Goal: Task Accomplishment & Management: Complete application form

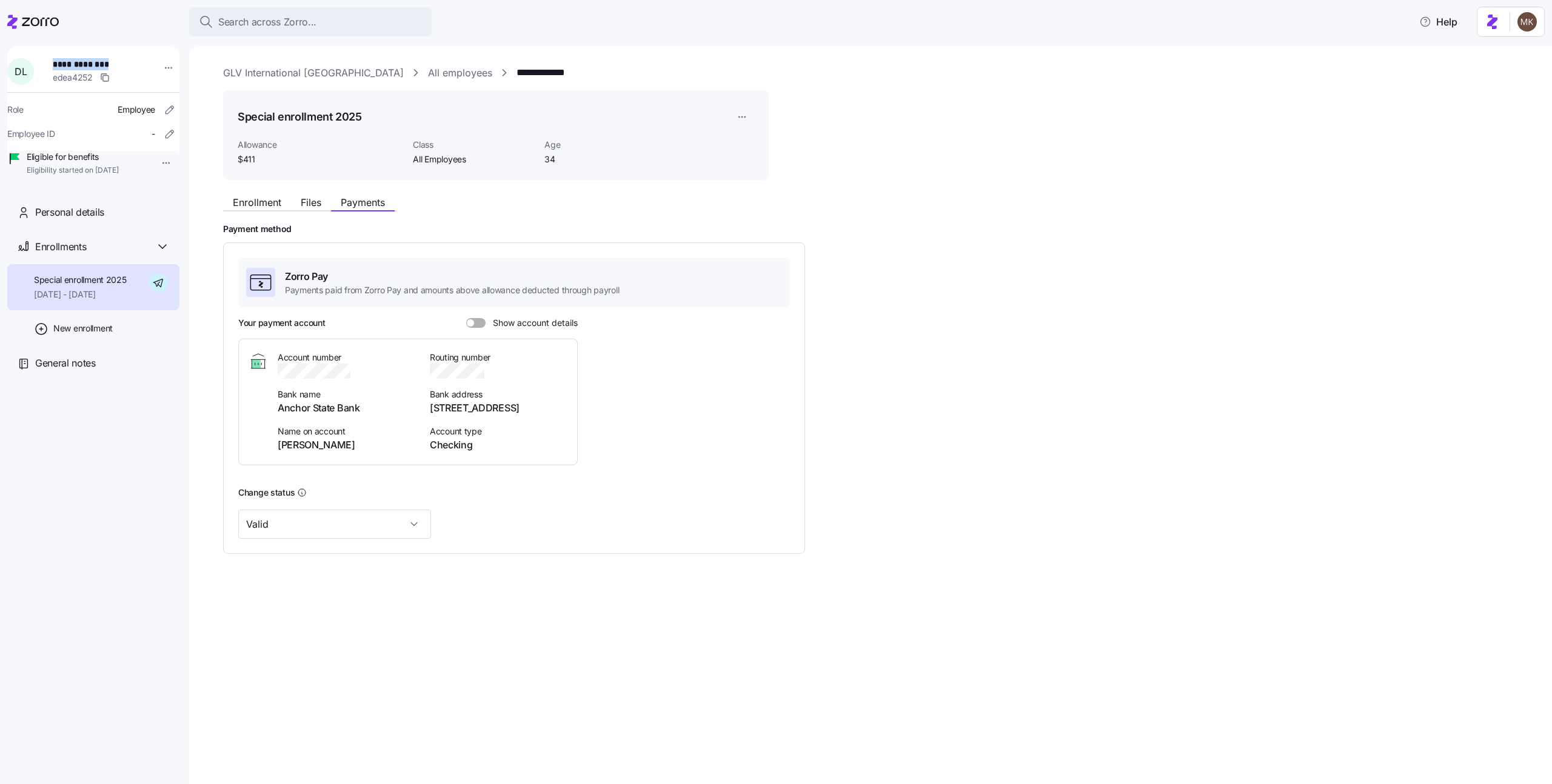
drag, startPoint x: 56, startPoint y: 62, endPoint x: 119, endPoint y: 61, distance: 63.0
click at [119, 61] on div "**********" at bounding box center [101, 71] width 106 height 36
copy span "**********"
click at [428, 70] on link "All employees" at bounding box center [460, 73] width 64 height 15
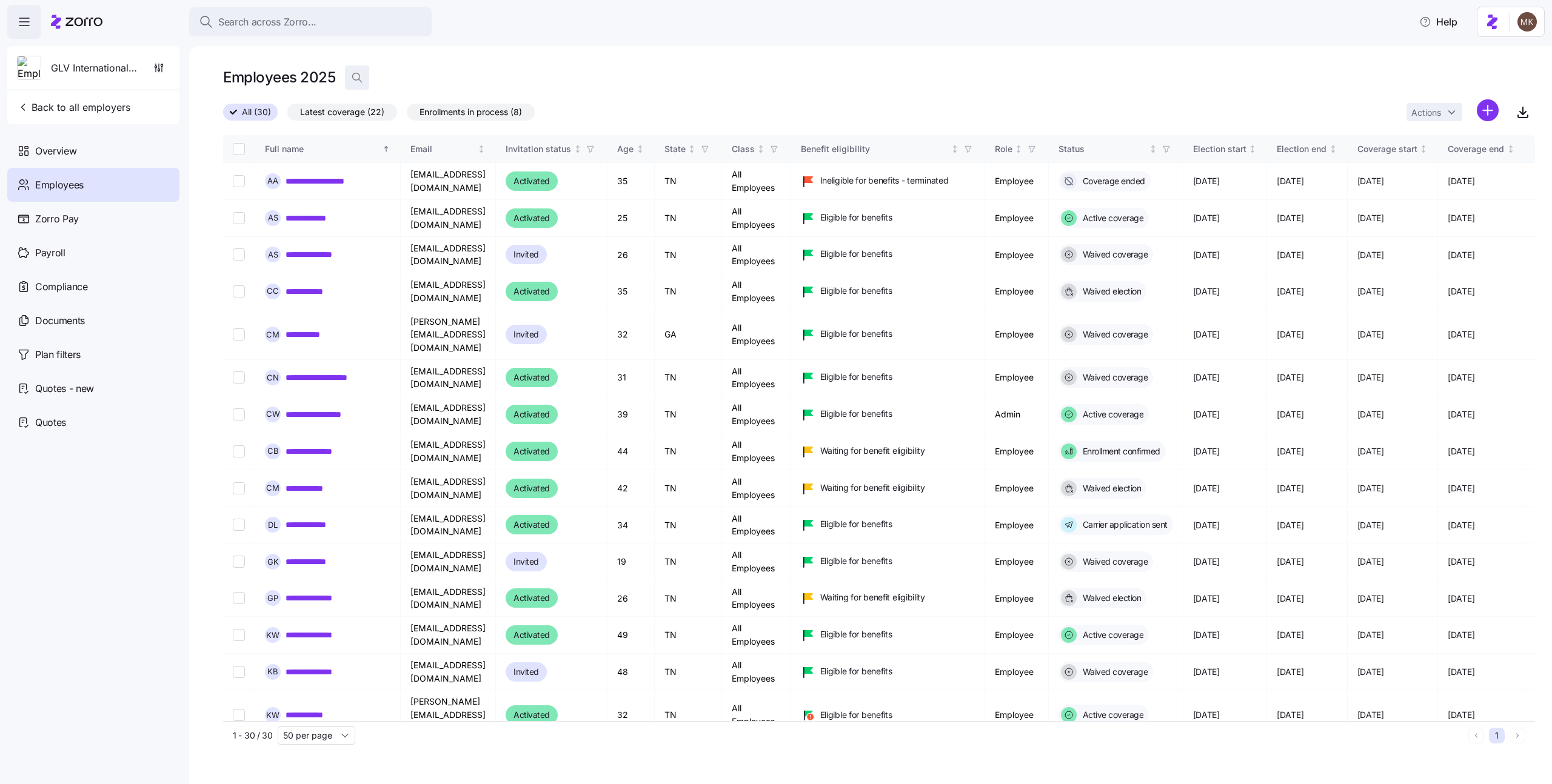
click at [357, 75] on icon "button" at bounding box center [356, 77] width 12 height 12
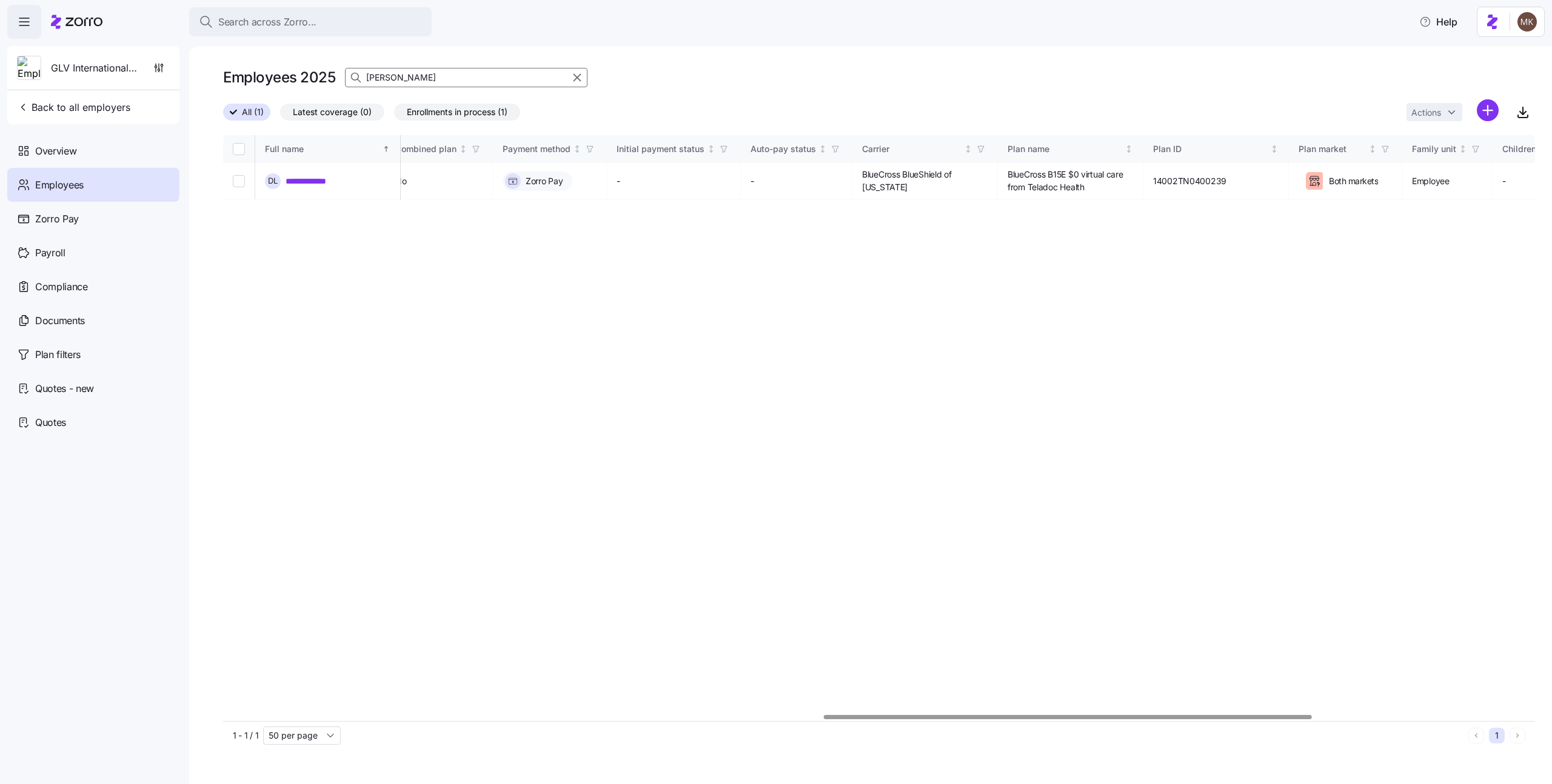
scroll to position [0, 1612]
click at [1276, 715] on div at bounding box center [1068, 717] width 488 height 4
type input "[PERSON_NAME]"
click at [338, 185] on link "**********" at bounding box center [317, 181] width 62 height 12
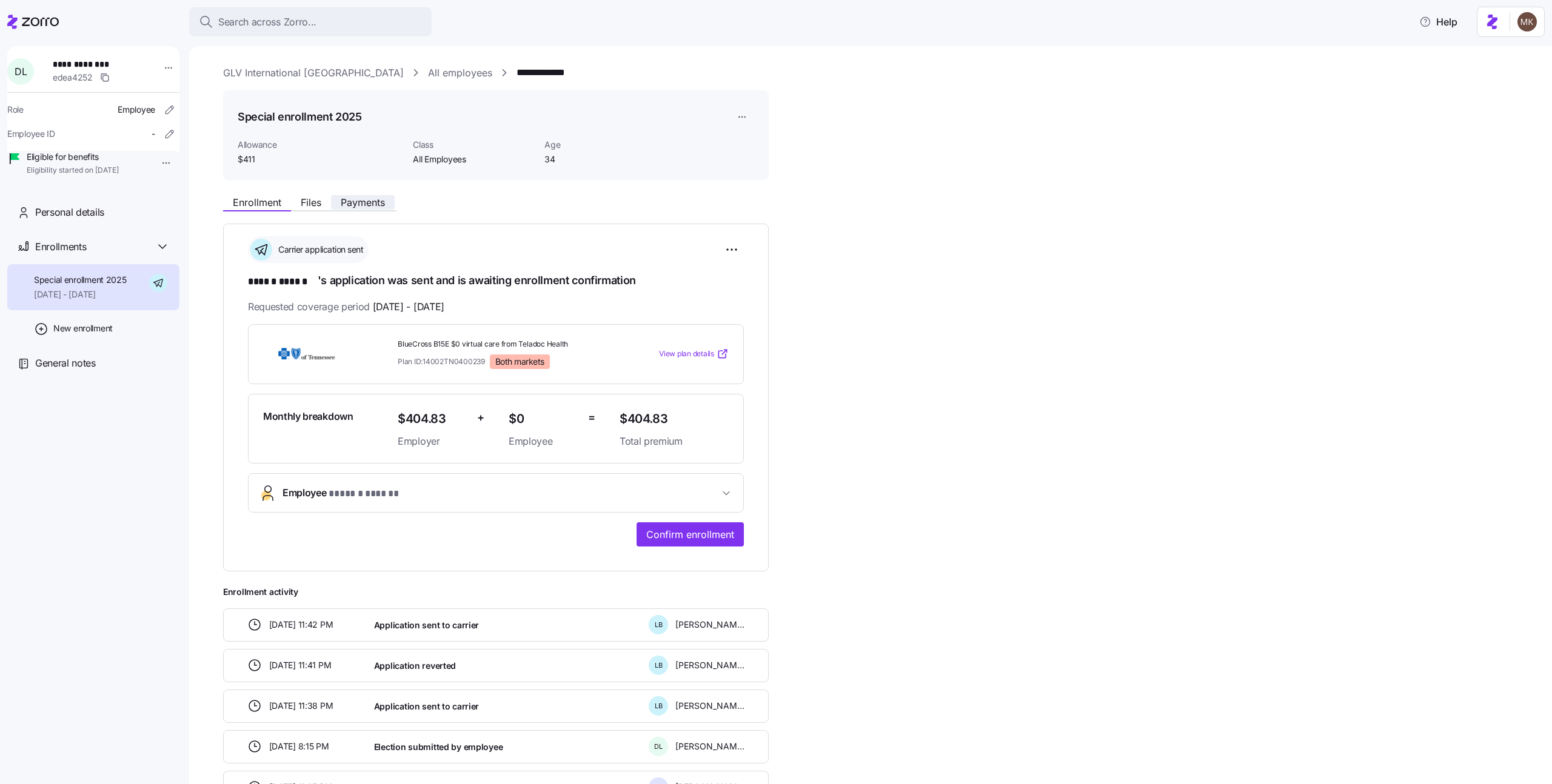
click at [385, 205] on span "Payments" at bounding box center [362, 203] width 45 height 10
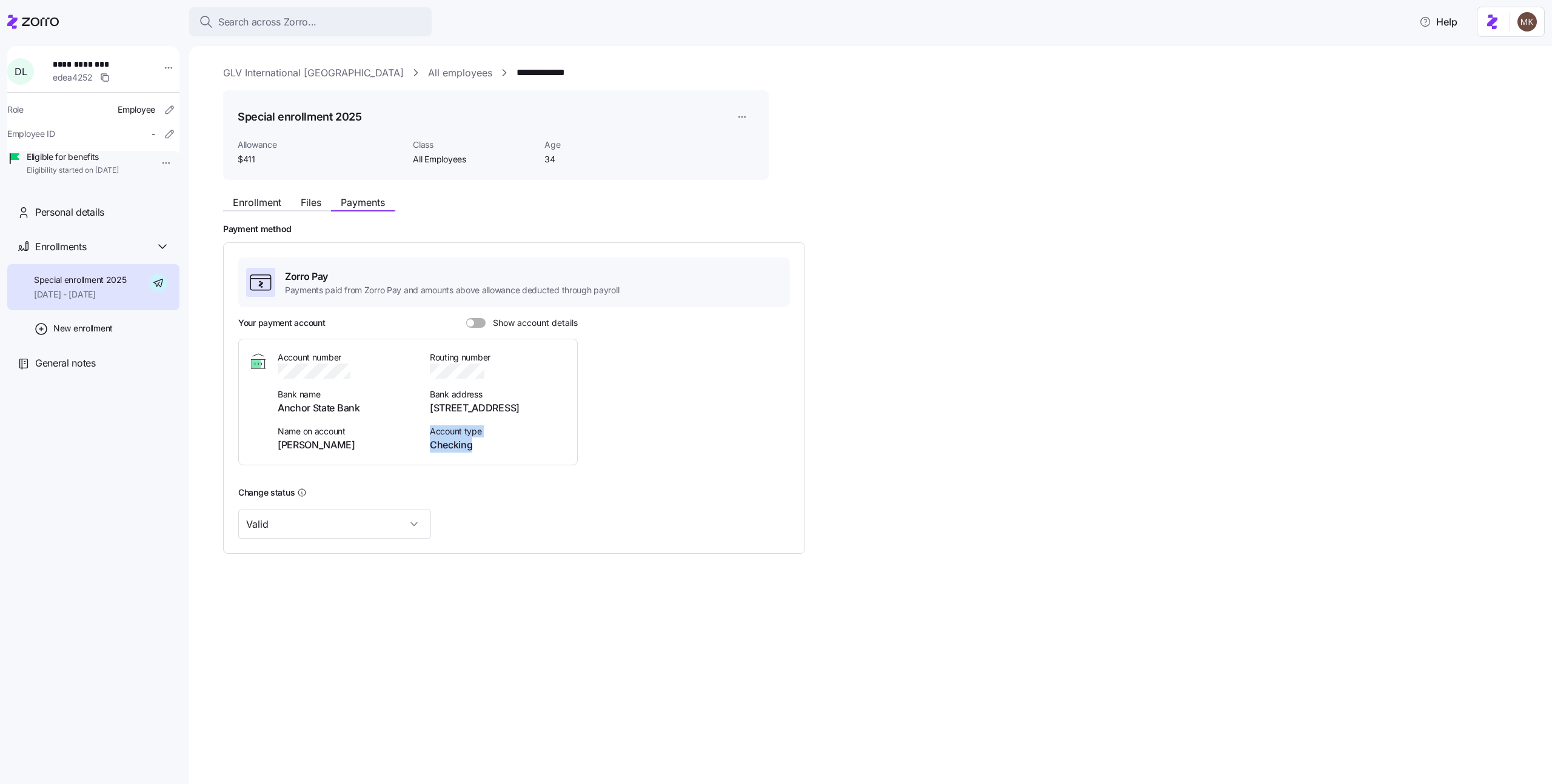
drag, startPoint x: 483, startPoint y: 445, endPoint x: 427, endPoint y: 433, distance: 57.3
click at [427, 433] on div "Account number Bank name Anchor State Bank Name on account [PERSON_NAME] number…" at bounding box center [422, 402] width 290 height 101
click at [334, 523] on input "Valid" at bounding box center [334, 524] width 193 height 29
click at [268, 202] on span "Enrollment" at bounding box center [257, 203] width 49 height 10
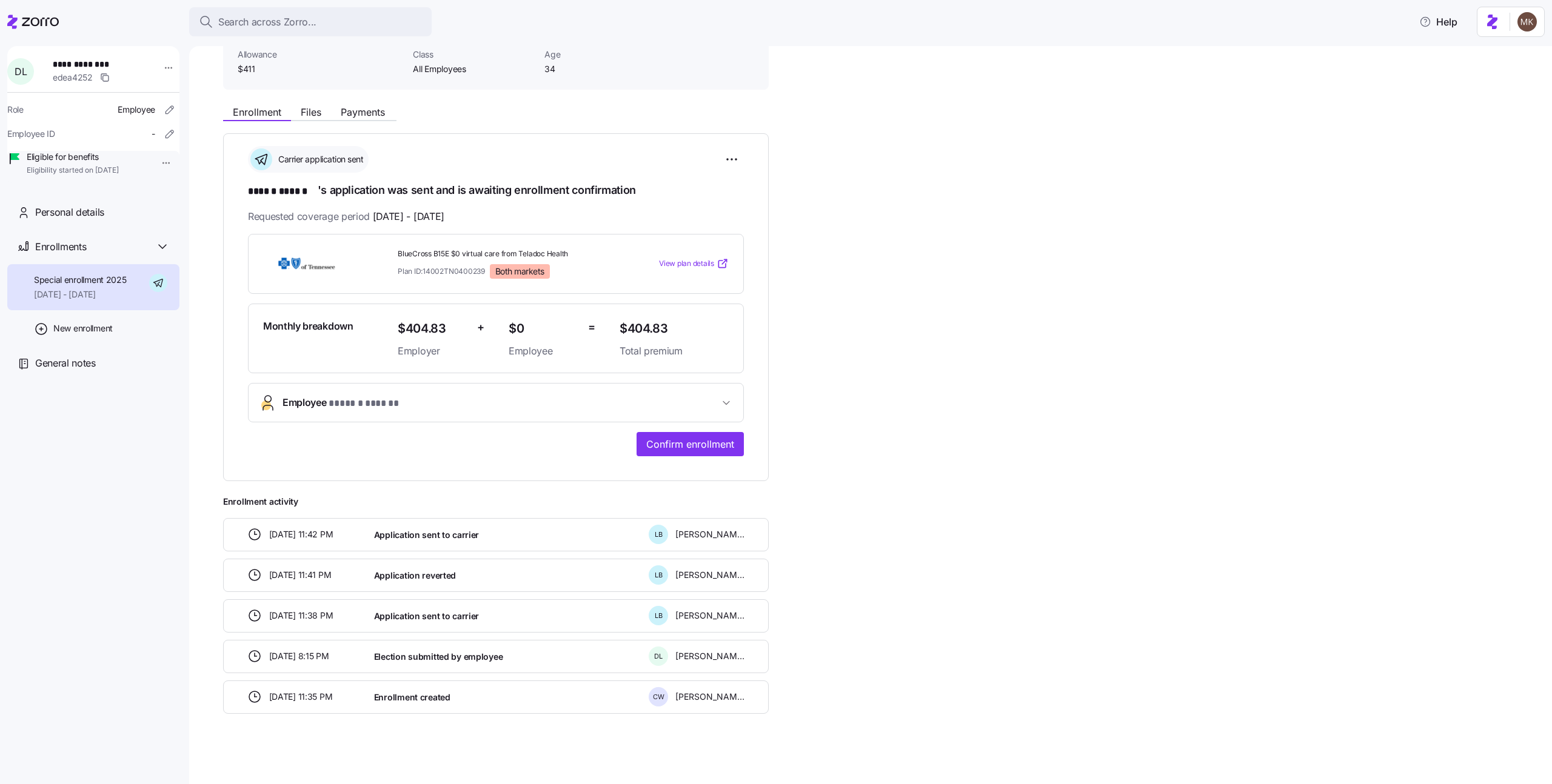
scroll to position [92, 0]
drag, startPoint x: 296, startPoint y: 535, endPoint x: 270, endPoint y: 534, distance: 26.0
click at [270, 534] on span "[DATE] 11:42 PM" at bounding box center [301, 533] width 64 height 12
click at [1009, 576] on div "**********" at bounding box center [879, 405] width 1312 height 613
drag, startPoint x: 293, startPoint y: 533, endPoint x: 270, endPoint y: 533, distance: 23.0
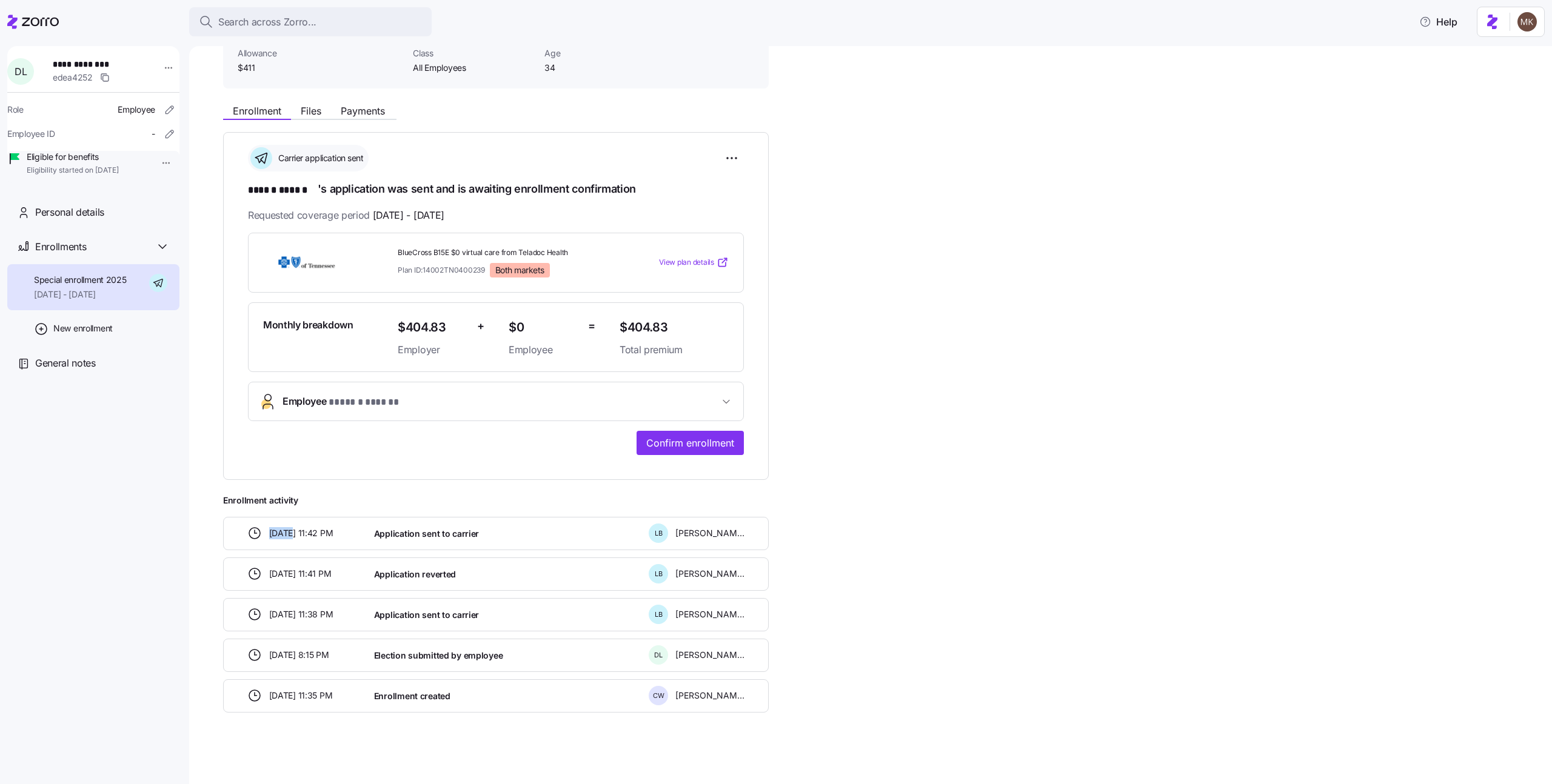
click at [270, 533] on span "[DATE] 11:42 PM" at bounding box center [301, 533] width 64 height 12
click at [376, 106] on span "Payments" at bounding box center [362, 111] width 45 height 10
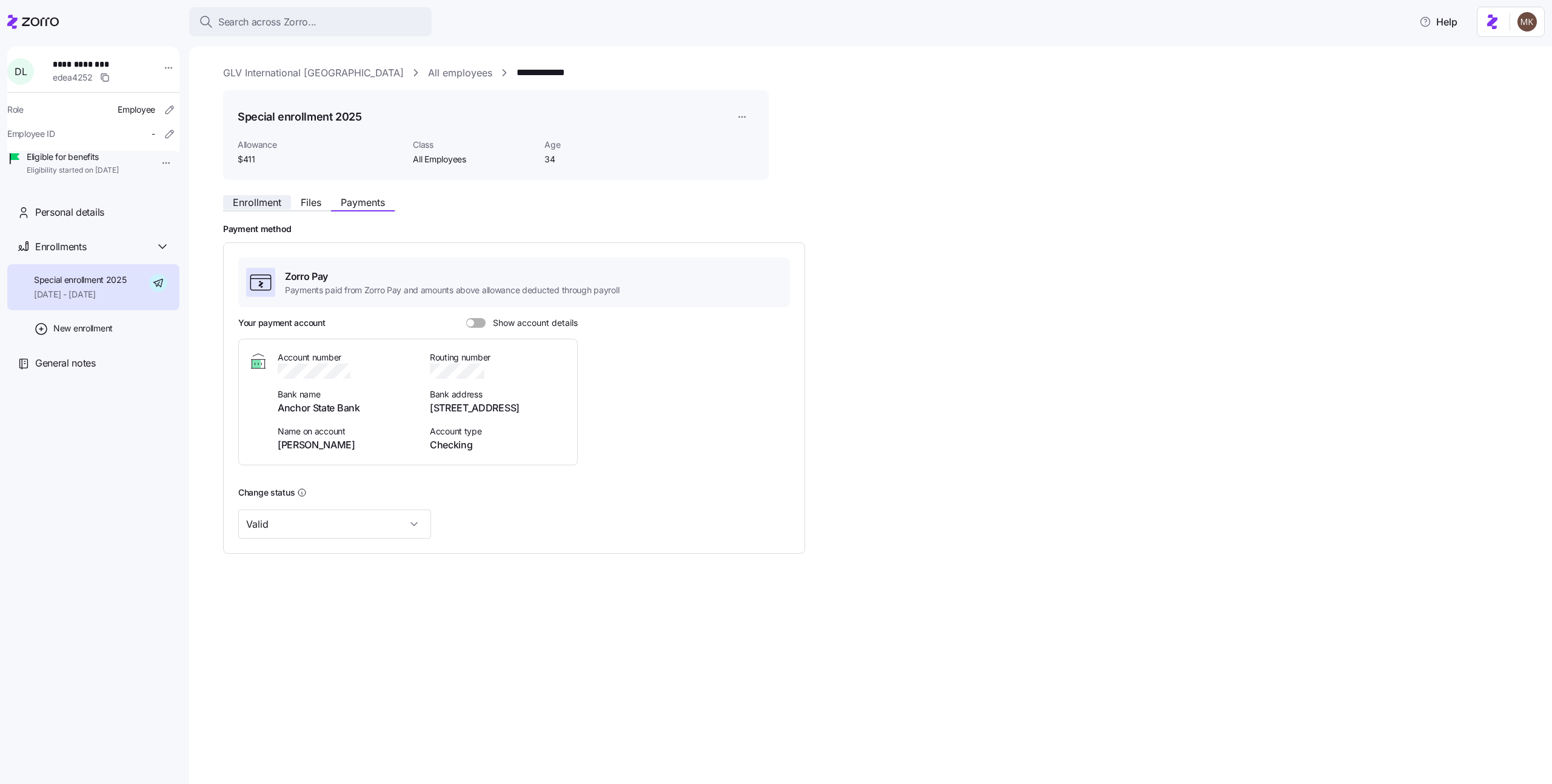
click at [275, 207] on span "Enrollment" at bounding box center [257, 203] width 49 height 10
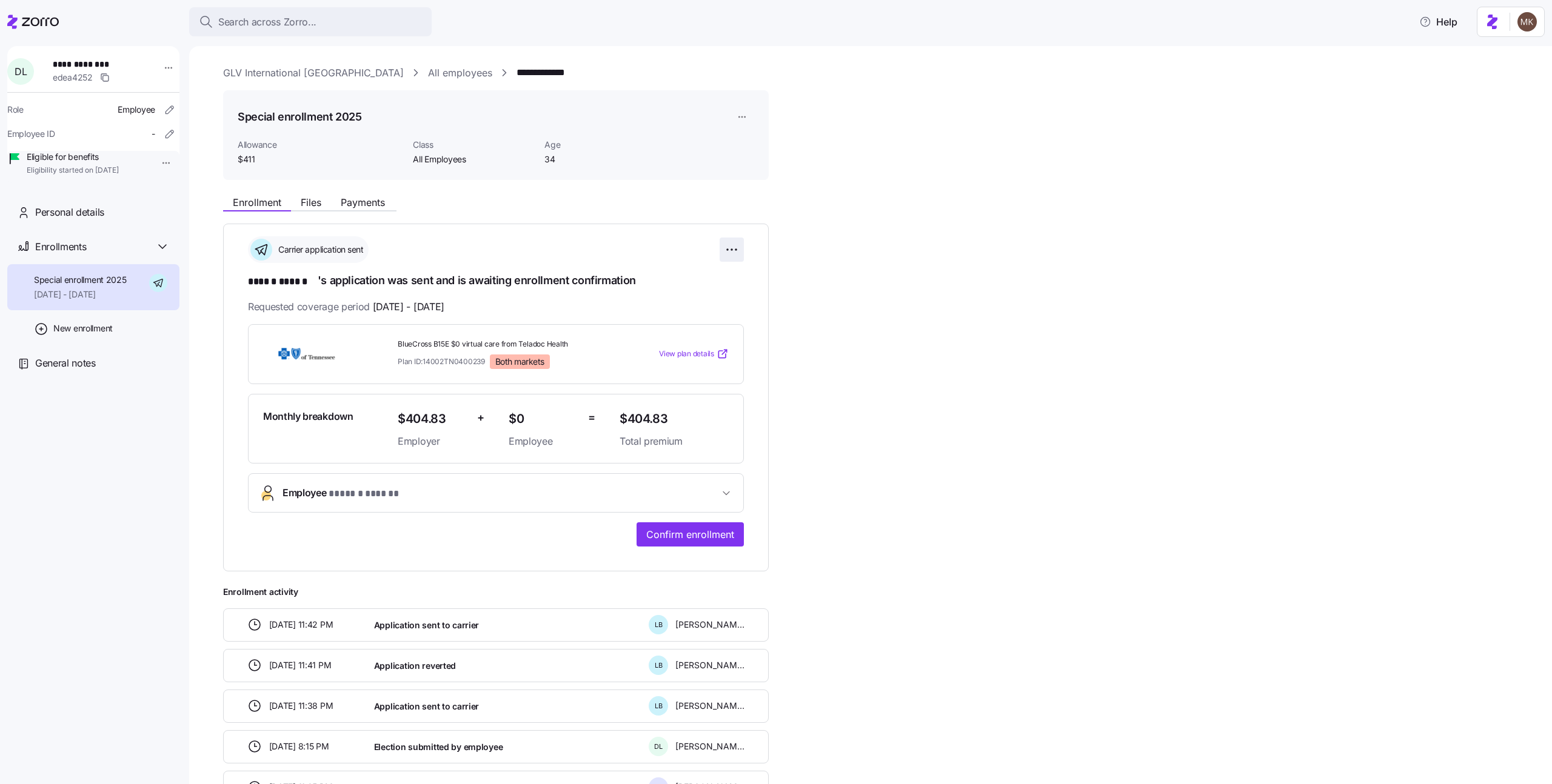
click at [739, 250] on html "**********" at bounding box center [776, 388] width 1552 height 776
click at [725, 296] on div "Change application details" at bounding box center [675, 298] width 120 height 19
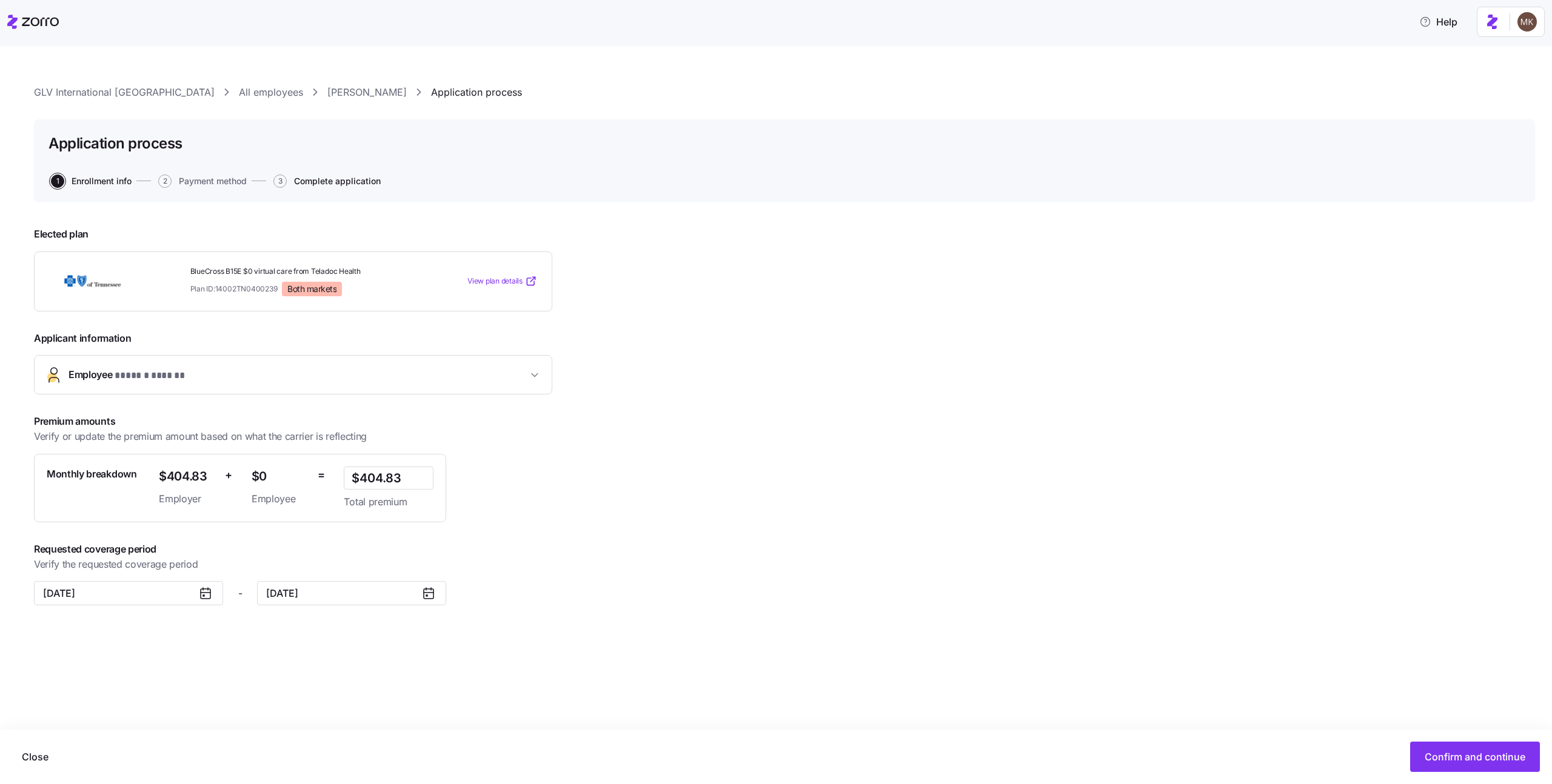
click at [354, 180] on span "Complete application" at bounding box center [337, 182] width 87 height 8
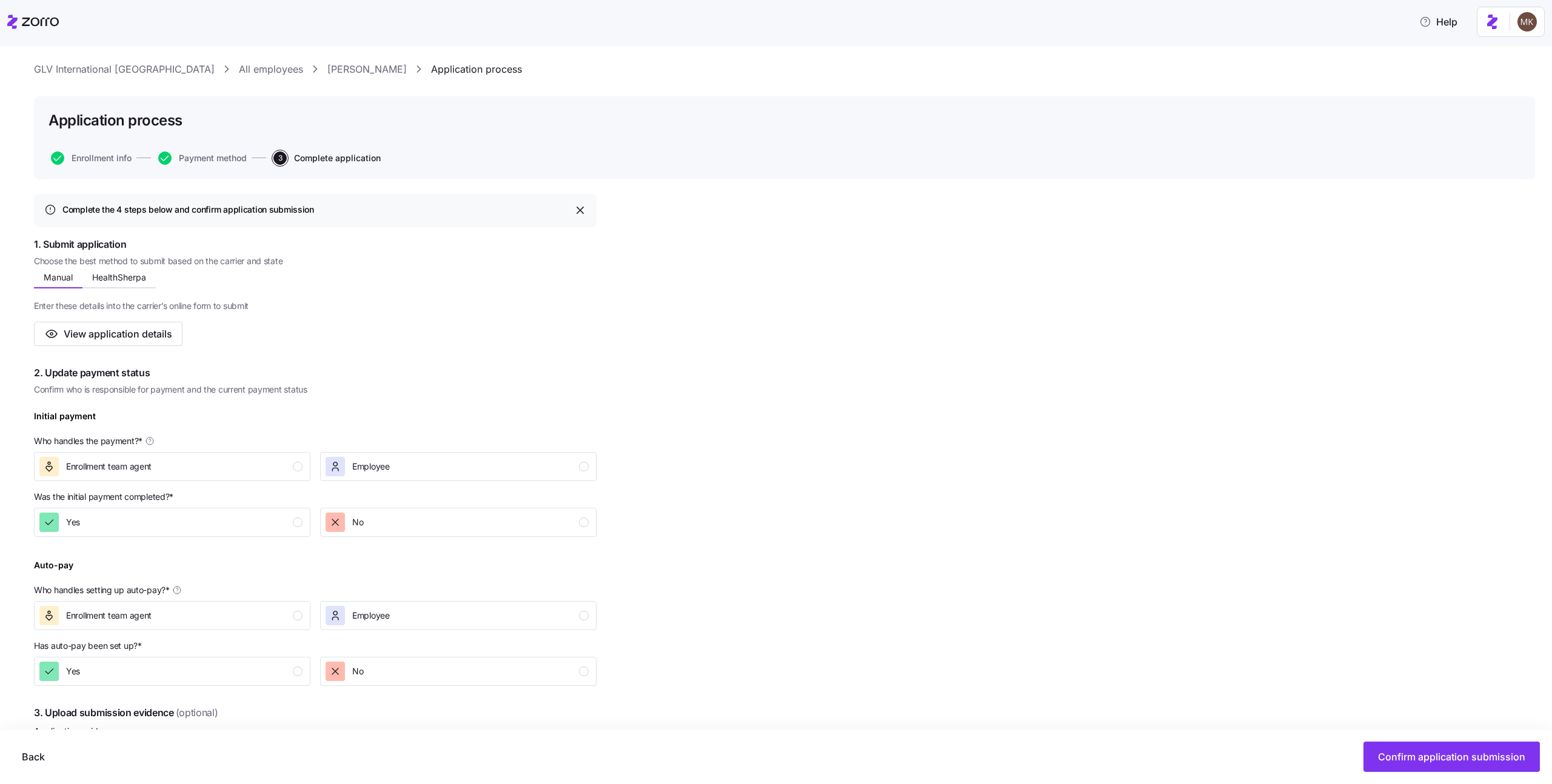
scroll to position [25, 0]
click at [327, 68] on link "[PERSON_NAME]" at bounding box center [367, 67] width 79 height 15
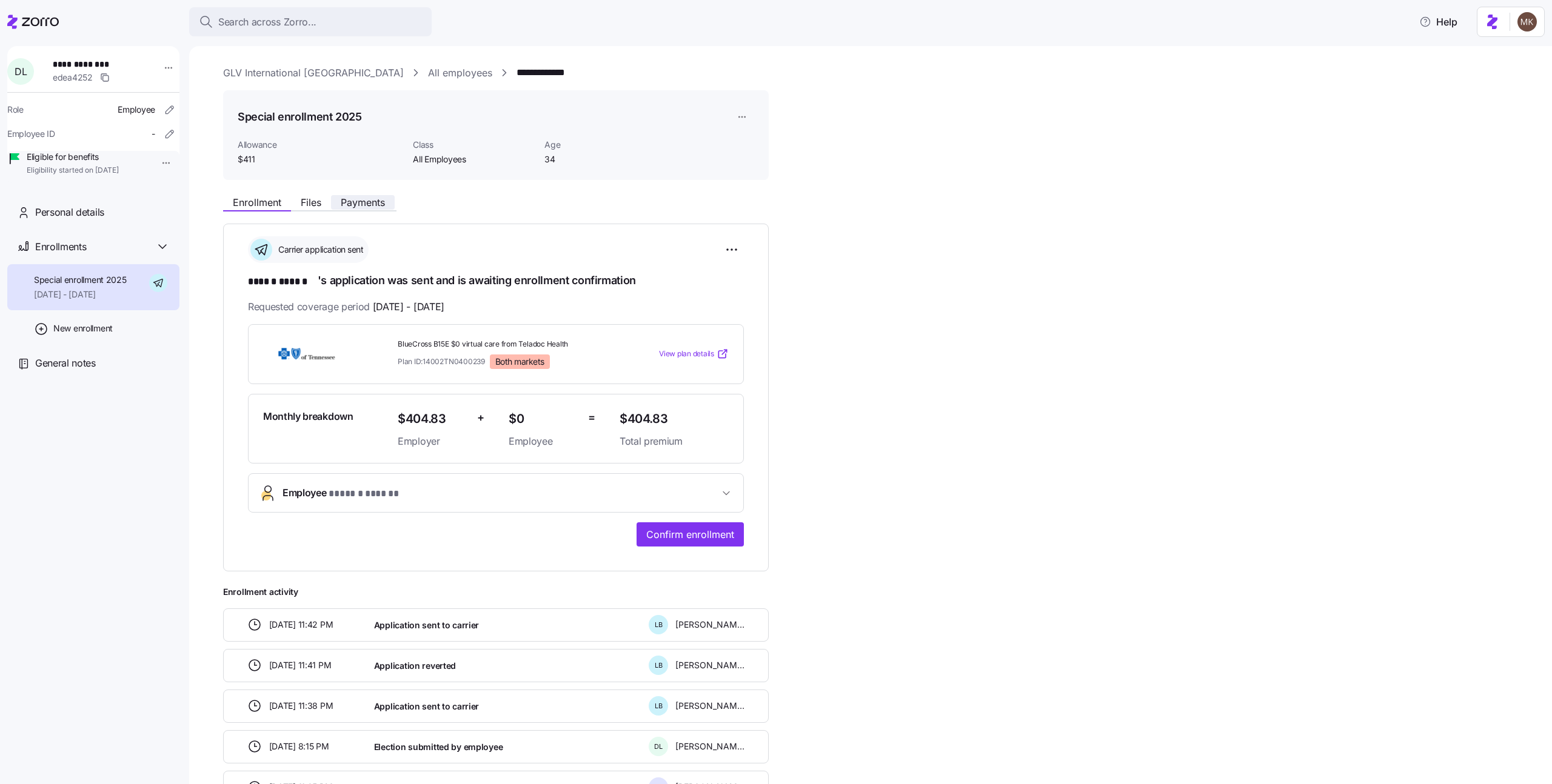
click at [374, 208] on span "Payments" at bounding box center [362, 203] width 45 height 10
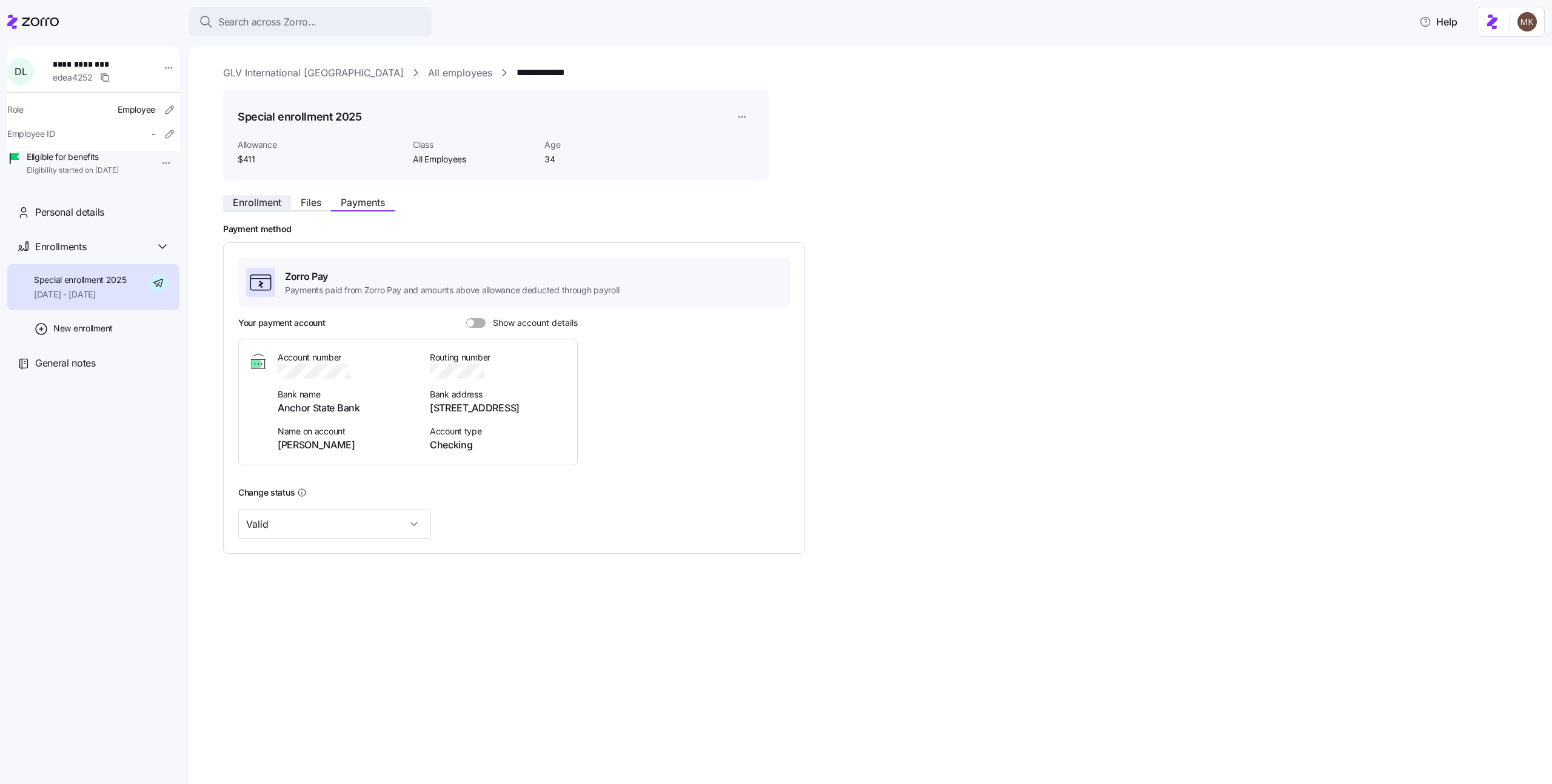
click at [279, 199] on span "Enrollment" at bounding box center [257, 203] width 49 height 10
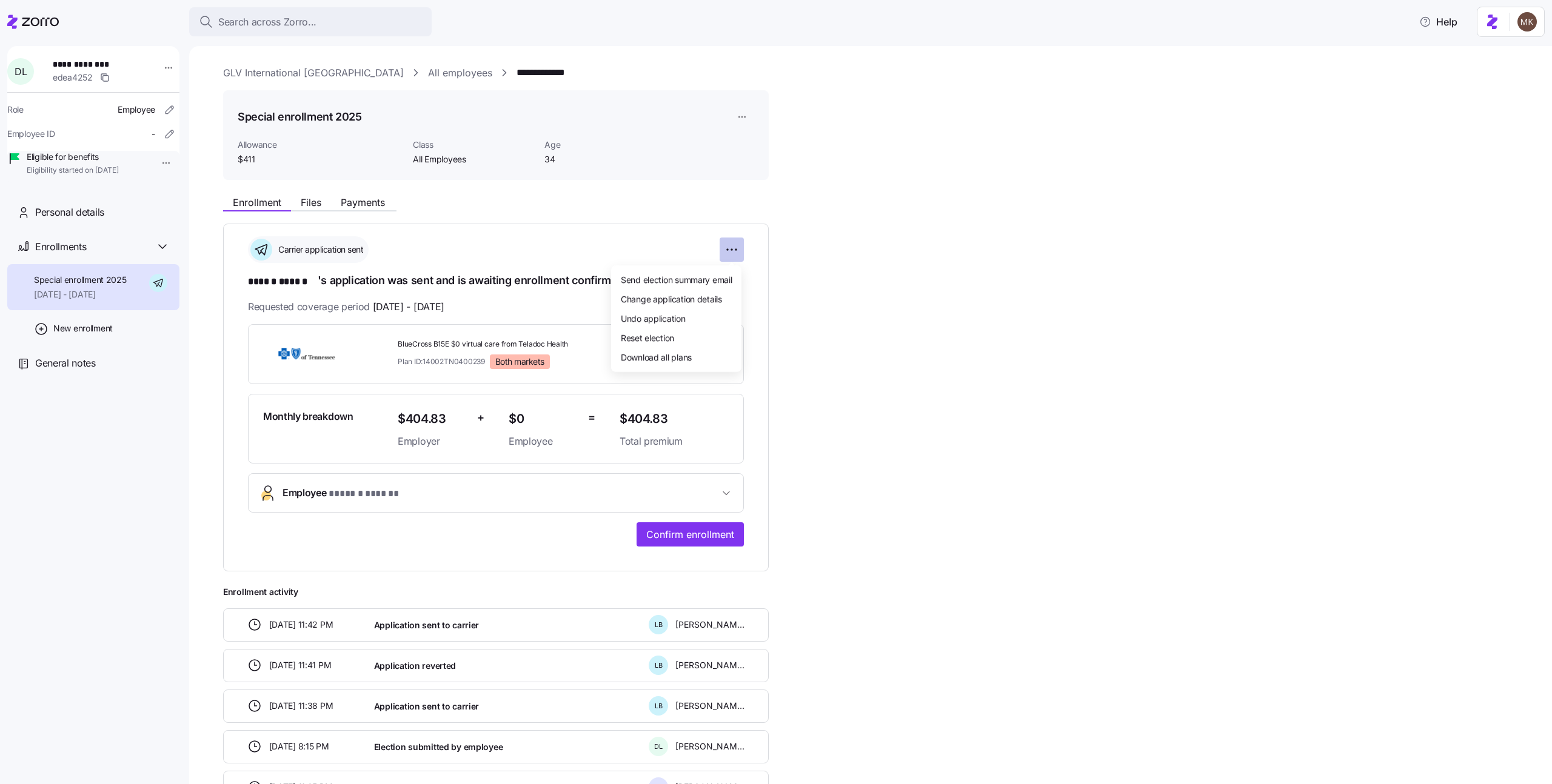
click at [735, 245] on html "**********" at bounding box center [776, 388] width 1552 height 776
click at [699, 293] on span "Change application details" at bounding box center [671, 298] width 101 height 12
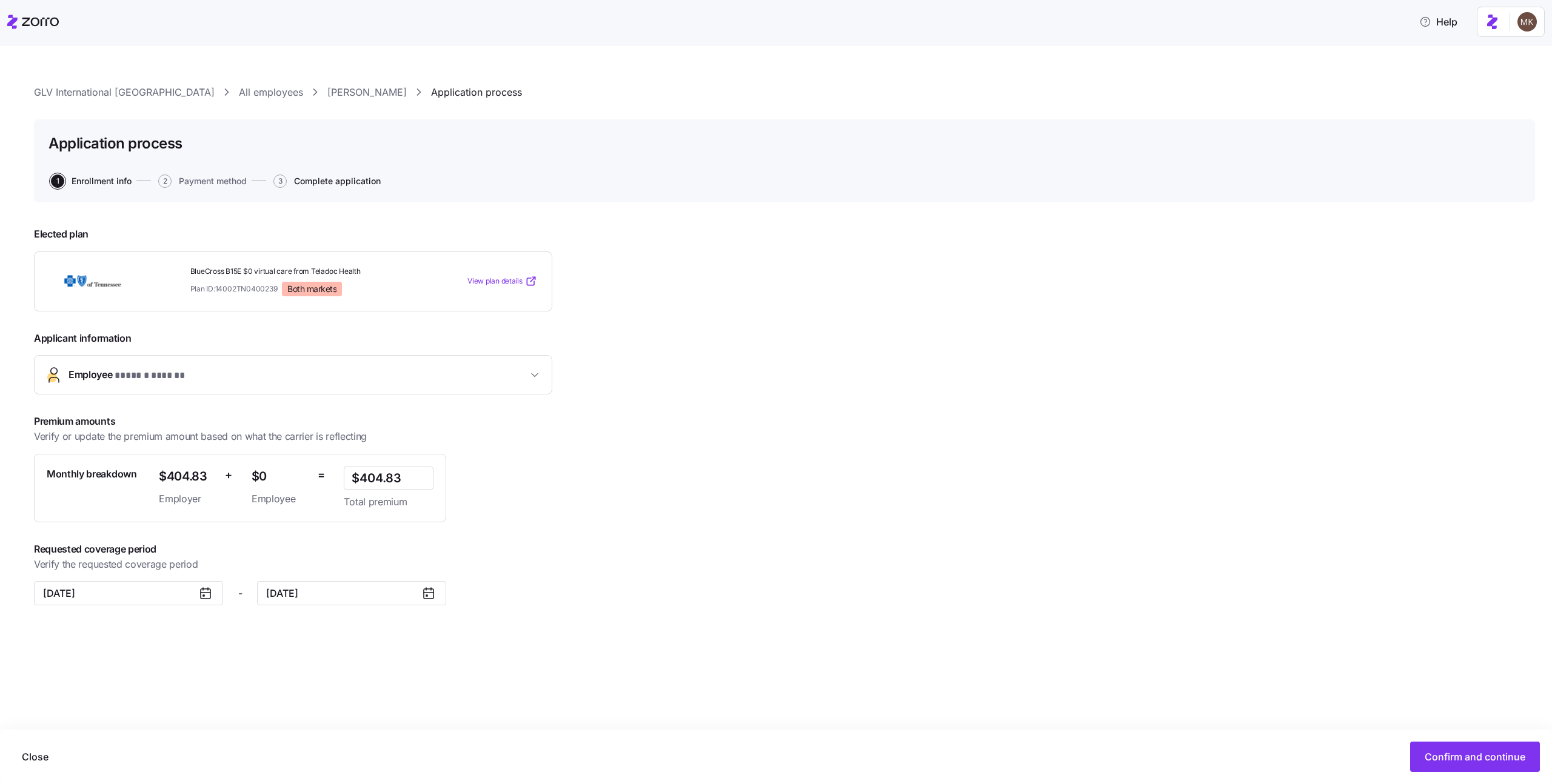
click at [339, 182] on span "Complete application" at bounding box center [337, 182] width 87 height 8
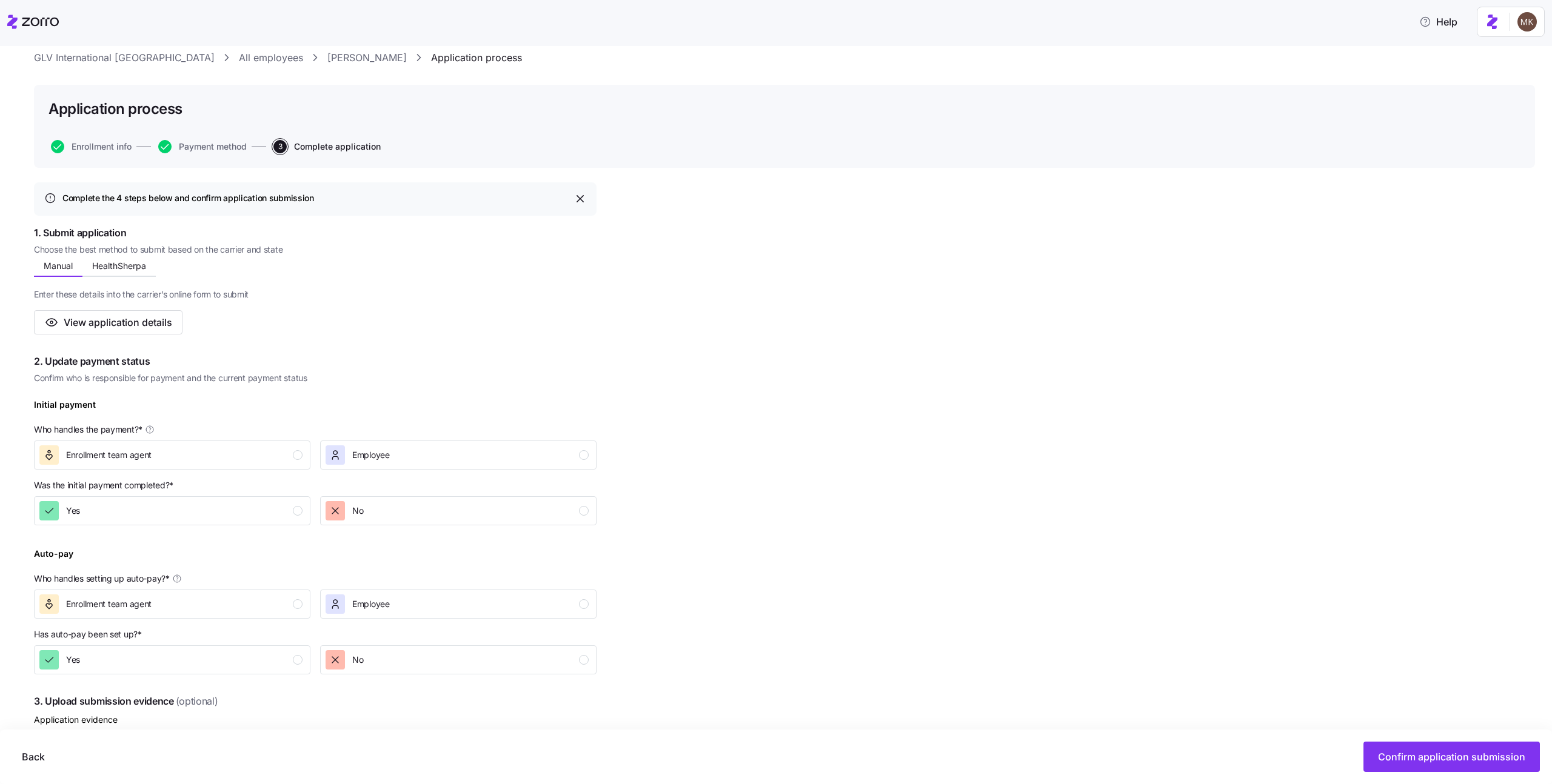
scroll to position [71, 0]
